Goal: Task Accomplishment & Management: Manage account settings

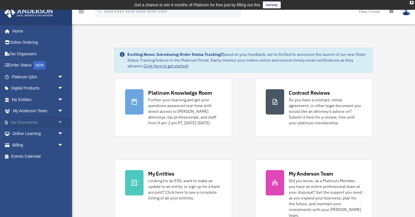
click at [64, 123] on span "arrow_drop_down" at bounding box center [64, 123] width 12 height 12
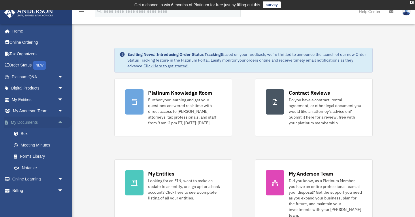
click at [64, 123] on span "arrow_drop_up" at bounding box center [64, 123] width 12 height 12
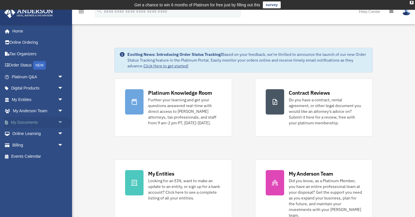
click at [61, 124] on span "arrow_drop_down" at bounding box center [64, 123] width 12 height 12
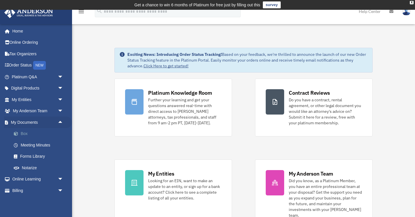
click at [31, 136] on link "Box" at bounding box center [40, 134] width 64 height 12
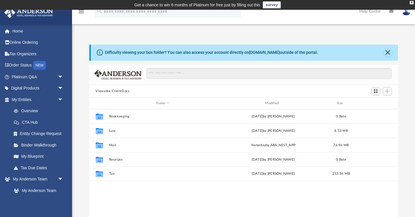
scroll to position [131, 309]
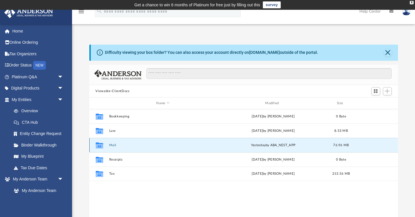
click at [110, 145] on button "Mail" at bounding box center [163, 146] width 108 height 4
click at [82, 149] on div "Difficulty viewing your box folder? You can also access your account directly o…" at bounding box center [243, 137] width 343 height 184
click at [113, 146] on button "Mail" at bounding box center [163, 146] width 108 height 4
click at [77, 143] on div "Difficulty viewing your box folder? You can also access your account directly o…" at bounding box center [243, 137] width 343 height 184
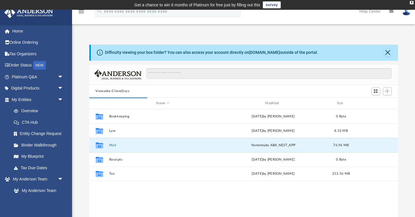
click at [80, 150] on div "Difficulty viewing your box folder? You can also access your account directly o…" at bounding box center [243, 137] width 343 height 184
click at [115, 146] on button "Mail" at bounding box center [163, 146] width 108 height 4
click at [155, 148] on div "Collaborated Folder Mail [DATE] by ABA_NEST_APP 76.96 MB" at bounding box center [243, 145] width 309 height 14
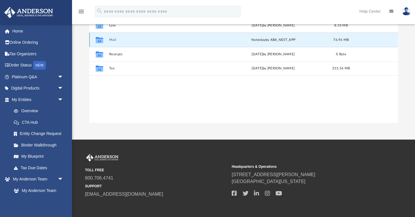
scroll to position [0, 0]
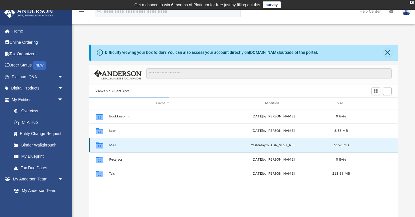
click at [286, 148] on div "[DATE] by ABA_NEST_APP" at bounding box center [274, 145] width 108 height 5
click at [115, 147] on button "Mail" at bounding box center [163, 146] width 108 height 4
click at [81, 142] on div "Difficulty viewing your box folder? You can also access your account directly o…" at bounding box center [243, 137] width 343 height 184
click at [115, 145] on button "Mail" at bounding box center [163, 146] width 108 height 4
click at [386, 52] on button "Close" at bounding box center [388, 53] width 8 height 8
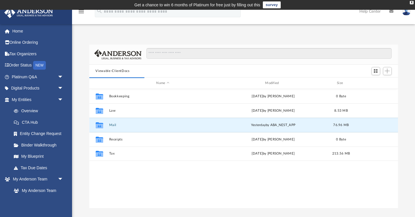
click at [83, 178] on div "Difficulty viewing your box folder? You can also access your account directly o…" at bounding box center [243, 127] width 343 height 164
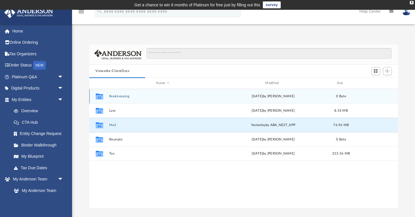
scroll to position [0, 0]
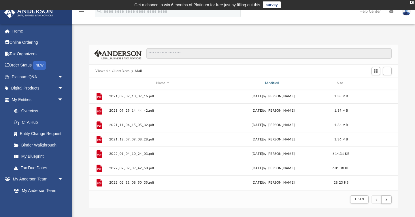
click at [277, 85] on div "Modified" at bounding box center [273, 83] width 108 height 5
click at [80, 107] on div "Difficulty viewing your box folder? You can also access your account directly o…" at bounding box center [243, 127] width 343 height 164
click at [269, 83] on div "Modified" at bounding box center [273, 83] width 108 height 5
click at [84, 113] on div "Difficulty viewing your box folder? You can also access your account directly o…" at bounding box center [243, 127] width 343 height 164
click at [85, 113] on div "Difficulty viewing your box folder? You can also access your account directly o…" at bounding box center [243, 127] width 343 height 164
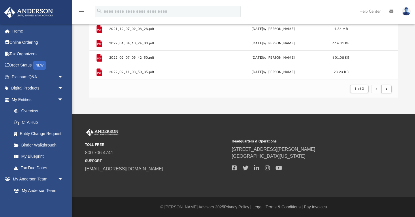
scroll to position [0, 0]
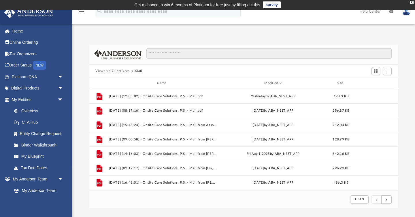
click at [85, 113] on div "Difficulty viewing your box folder? You can also access your account directly o…" at bounding box center [243, 127] width 343 height 164
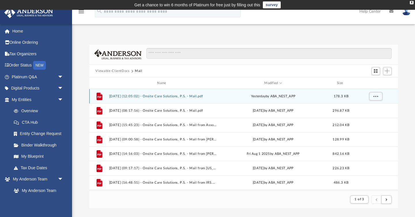
click at [190, 94] on div "File 2025.09.05 (12:05:02) - Onsite Care Solutions, P.S. - Mail.pdf yesterday b…" at bounding box center [243, 96] width 309 height 14
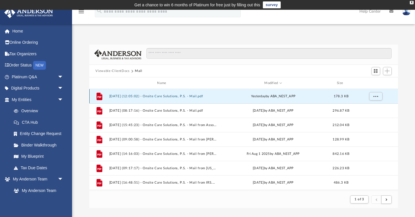
click at [163, 95] on button "2025.09.05 (12:05:02) - Onsite Care Solutions, P.S. - Mail.pdf" at bounding box center [163, 97] width 108 height 4
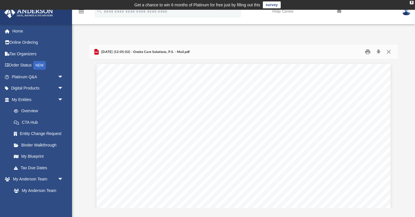
click at [83, 114] on div "Difficulty viewing your box folder? You can also access your account directly o…" at bounding box center [243, 127] width 343 height 164
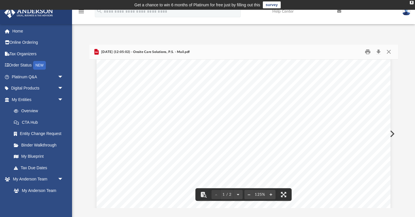
scroll to position [21, 0]
click at [392, 134] on button "Preview" at bounding box center [392, 134] width 13 height 16
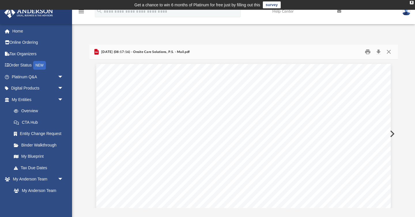
click at [392, 134] on button "Preview" at bounding box center [392, 134] width 13 height 16
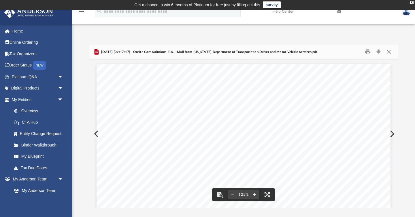
click at [407, 13] on img at bounding box center [406, 11] width 9 height 8
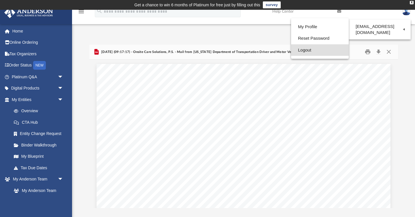
click at [308, 48] on link "Logout" at bounding box center [320, 50] width 58 height 12
